Goal: Find contact information: Find contact information

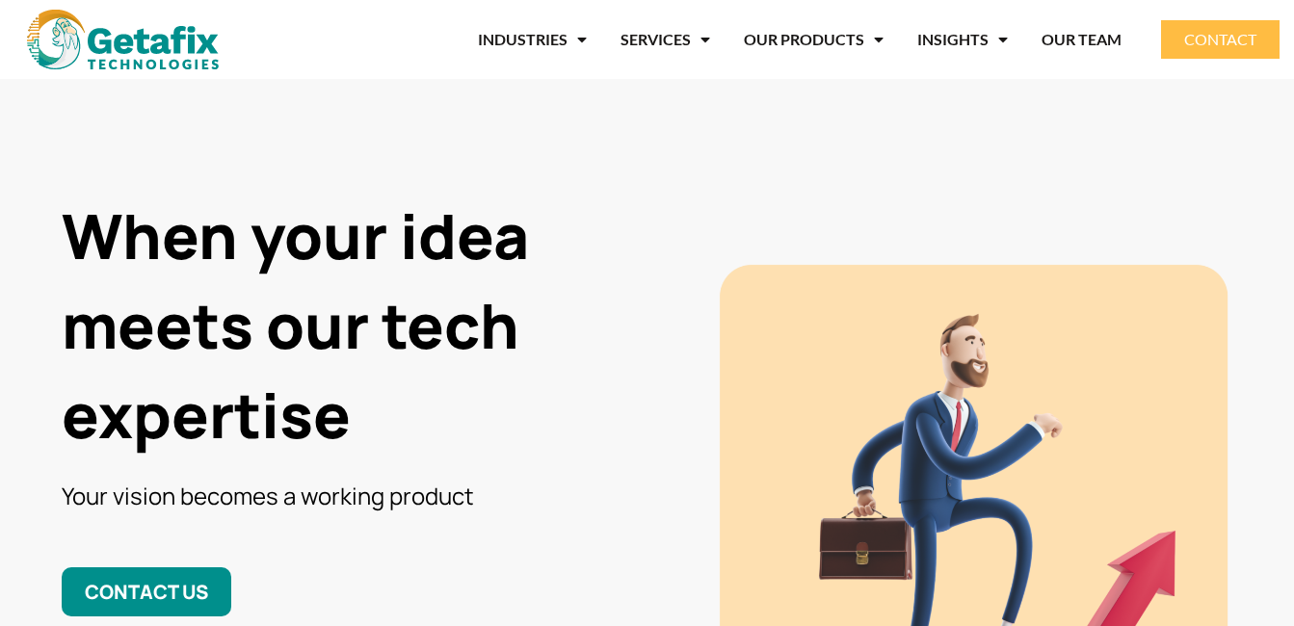
click at [1198, 50] on link "CONTACT" at bounding box center [1220, 39] width 119 height 39
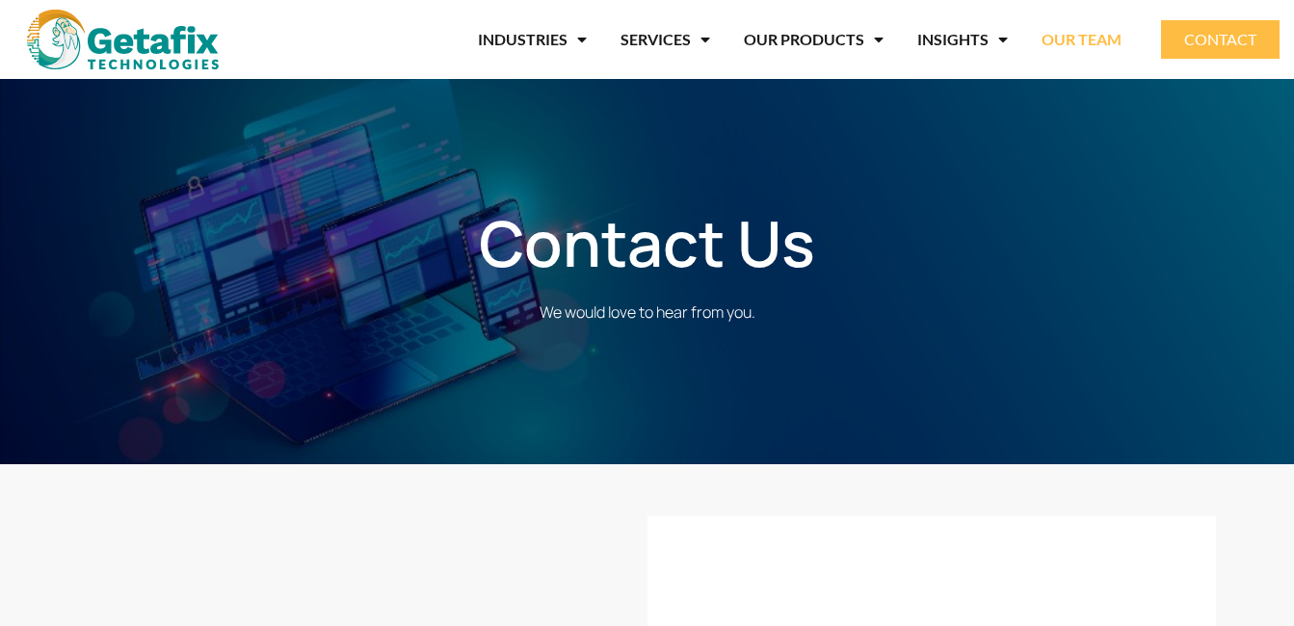
click at [1088, 35] on link "OUR TEAM" at bounding box center [1081, 39] width 80 height 44
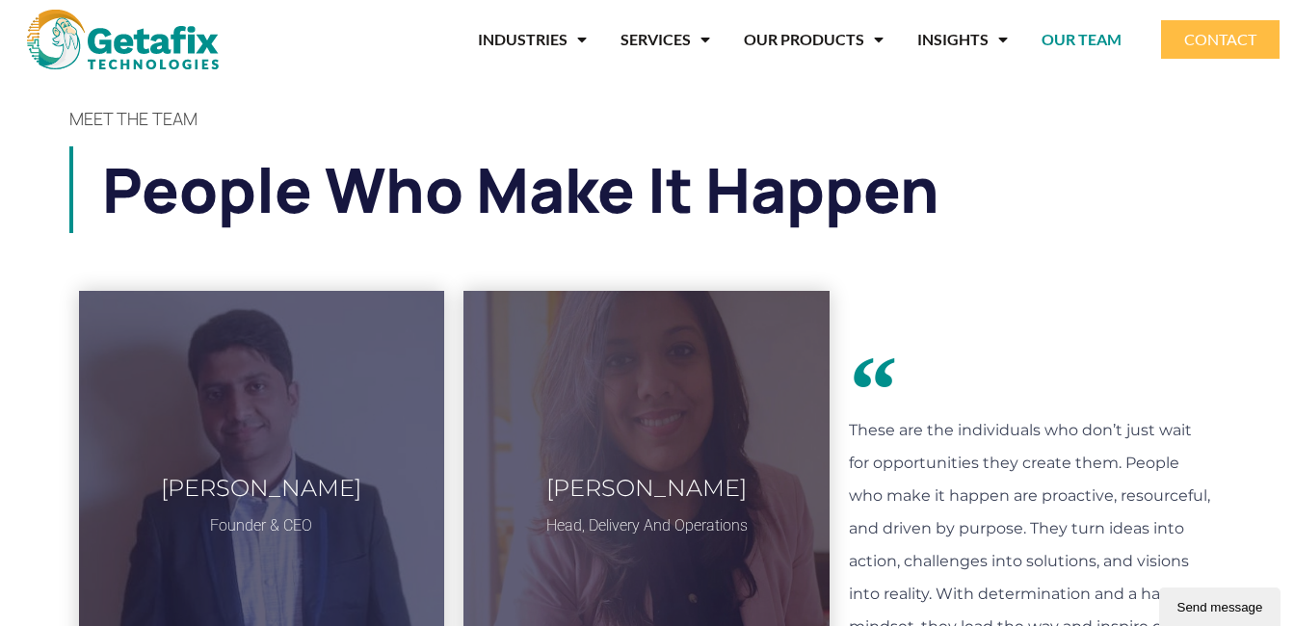
click at [1231, 46] on span "CONTACT" at bounding box center [1220, 39] width 72 height 15
